Goal: Browse casually

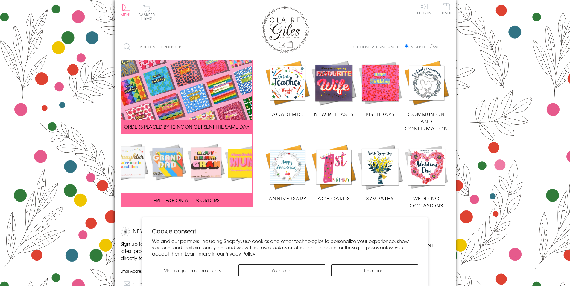
scroll to position [88, 0]
